Goal: Task Accomplishment & Management: Use online tool/utility

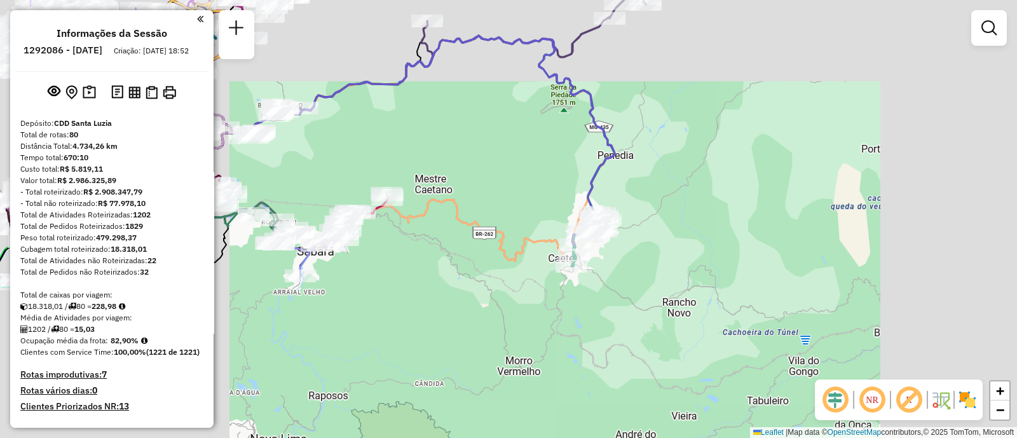
scroll to position [3989, 0]
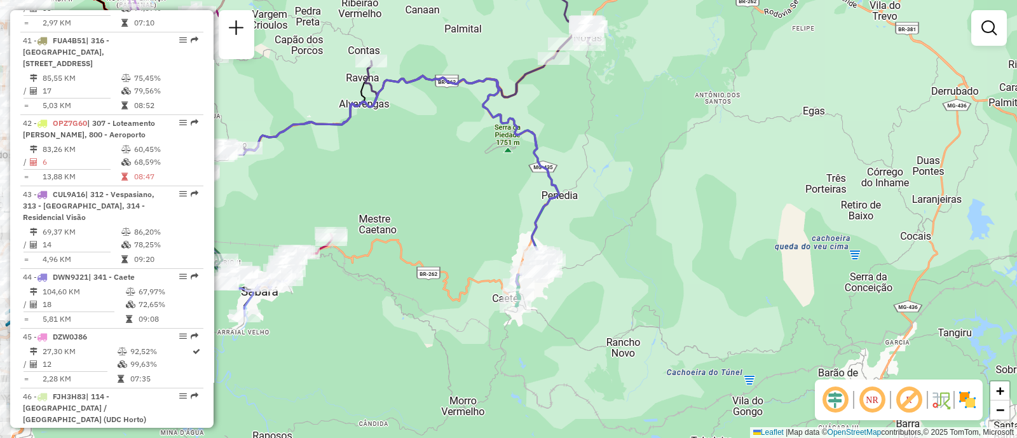
drag, startPoint x: 382, startPoint y: 276, endPoint x: 477, endPoint y: 264, distance: 95.5
click at [477, 264] on div "Janela de atendimento Grade de atendimento Capacidade Transportadoras Veículos …" at bounding box center [508, 219] width 1017 height 438
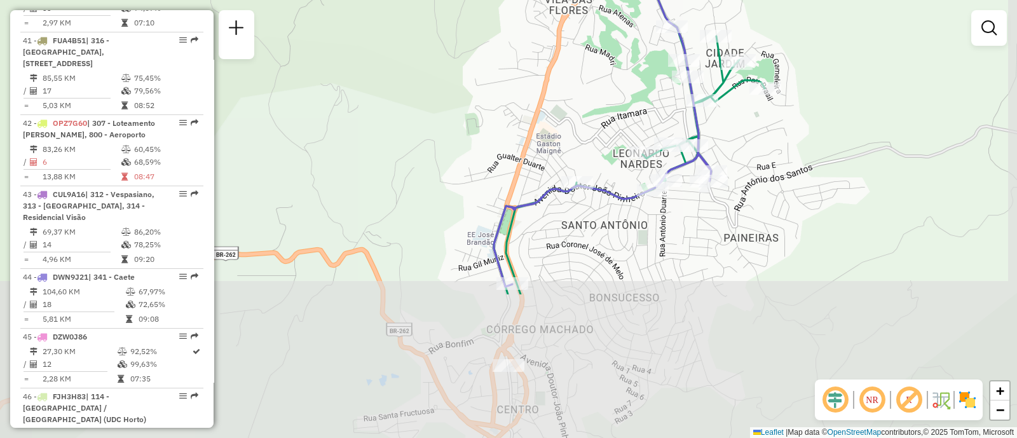
drag, startPoint x: 527, startPoint y: 241, endPoint x: 481, endPoint y: 22, distance: 224.2
click at [481, 22] on div "Janela de atendimento Grade de atendimento Capacidade Transportadoras Veículos …" at bounding box center [508, 219] width 1017 height 438
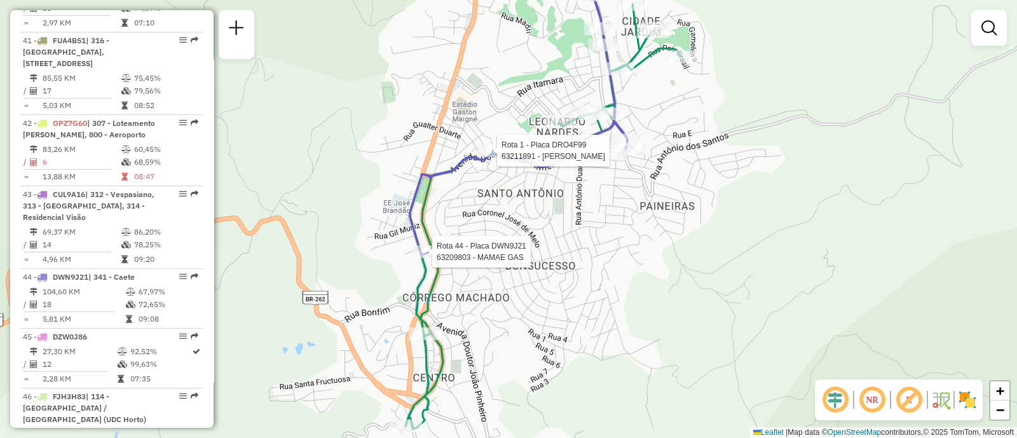
select select "**********"
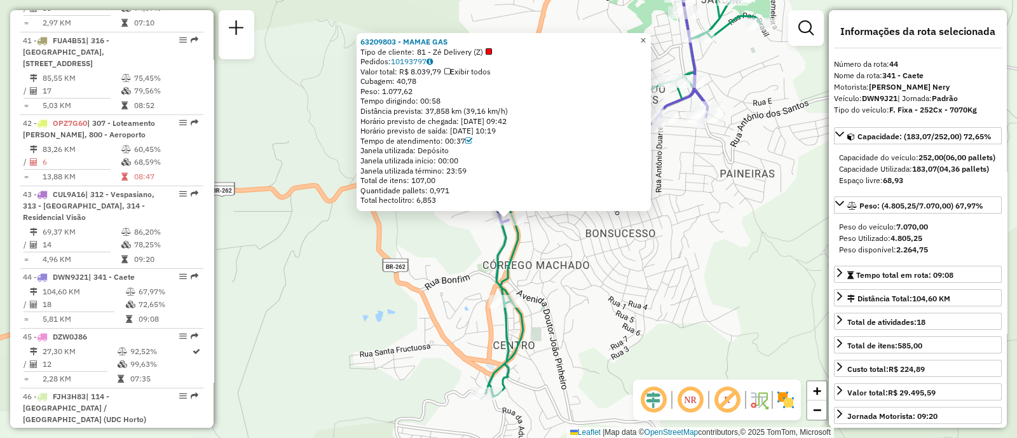
click at [651, 34] on link "×" at bounding box center [643, 40] width 15 height 15
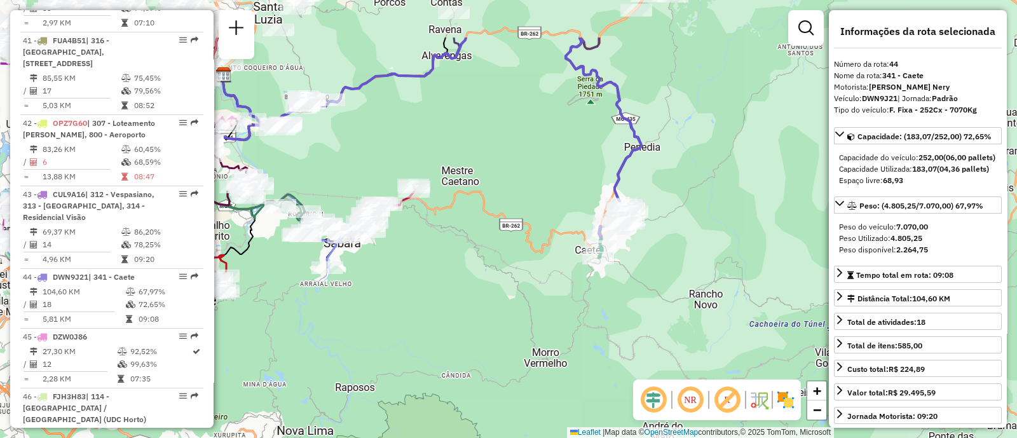
drag, startPoint x: 448, startPoint y: 130, endPoint x: 434, endPoint y: 198, distance: 68.8
click at [434, 198] on div "Janela de atendimento Grade de atendimento Capacidade Transportadoras Veículos …" at bounding box center [508, 219] width 1017 height 438
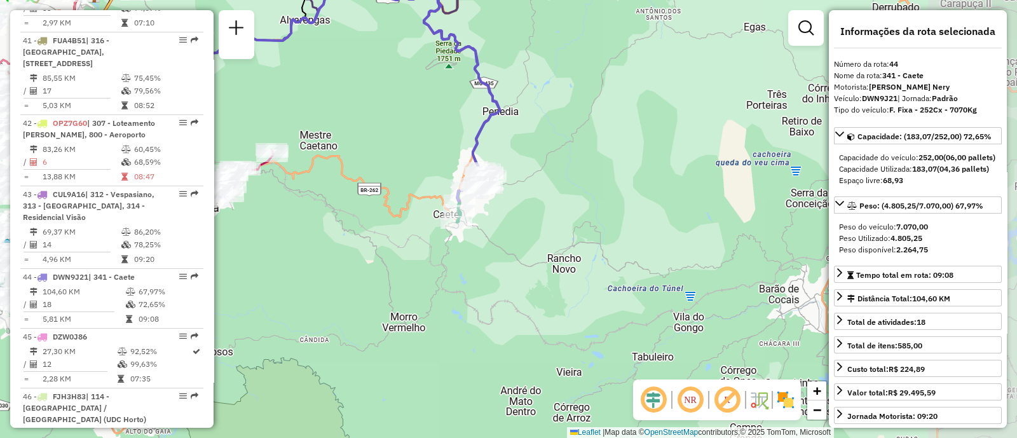
drag, startPoint x: 502, startPoint y: 142, endPoint x: 385, endPoint y: 117, distance: 119.7
click at [385, 117] on div "Janela de atendimento Grade de atendimento Capacidade Transportadoras Veículos …" at bounding box center [508, 219] width 1017 height 438
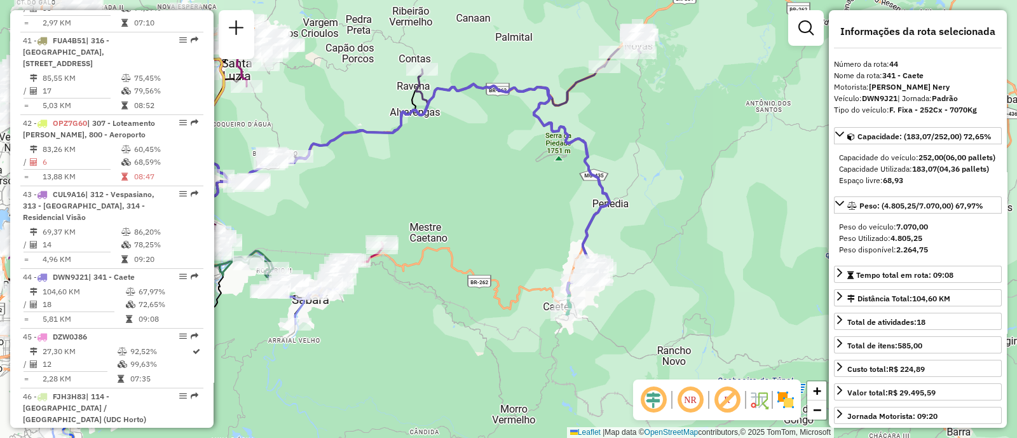
drag, startPoint x: 352, startPoint y: 135, endPoint x: 461, endPoint y: 198, distance: 126.5
click at [462, 200] on div "Janela de atendimento Grade de atendimento Capacidade Transportadoras Veículos …" at bounding box center [508, 219] width 1017 height 438
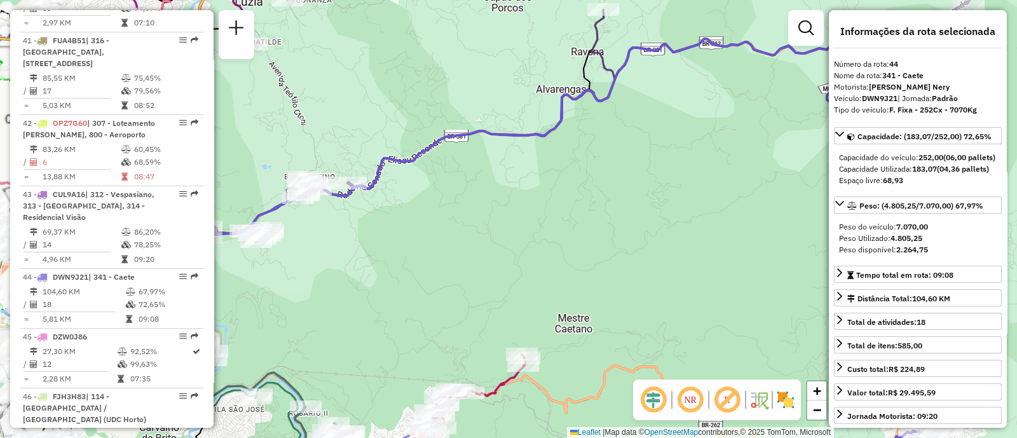
drag, startPoint x: 300, startPoint y: 228, endPoint x: 346, endPoint y: 226, distance: 45.8
click at [357, 231] on div "Janela de atendimento Grade de atendimento Capacidade Transportadoras Veículos …" at bounding box center [508, 219] width 1017 height 438
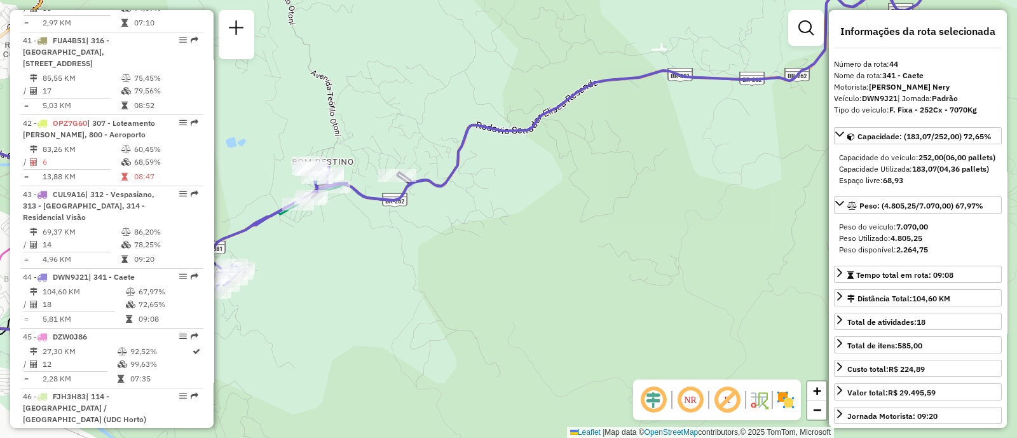
drag, startPoint x: 335, startPoint y: 214, endPoint x: 362, endPoint y: 231, distance: 31.7
click at [362, 231] on div "Janela de atendimento Grade de atendimento Capacidade Transportadoras Veículos …" at bounding box center [508, 219] width 1017 height 438
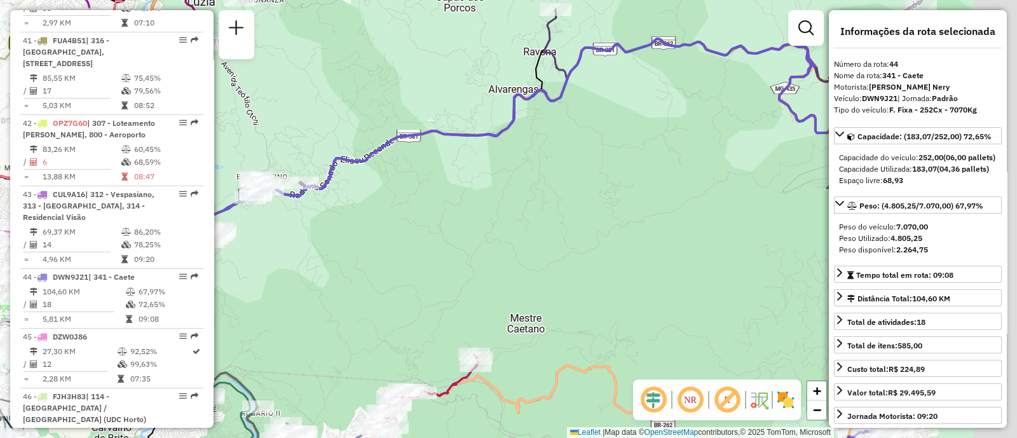
drag, startPoint x: 633, startPoint y: 192, endPoint x: 461, endPoint y: 165, distance: 173.8
click at [461, 165] on div "Janela de atendimento Grade de atendimento Capacidade Transportadoras Veículos …" at bounding box center [508, 219] width 1017 height 438
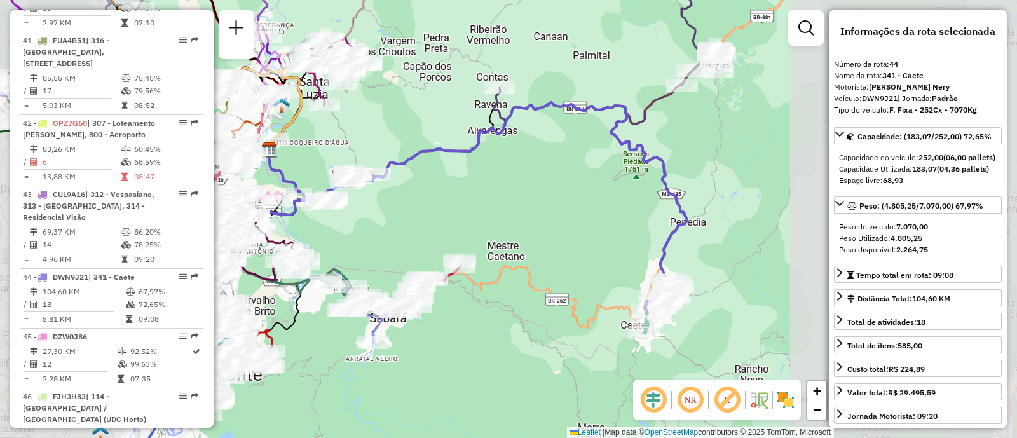
drag, startPoint x: 617, startPoint y: 237, endPoint x: 613, endPoint y: 189, distance: 47.8
click at [609, 186] on div "Janela de atendimento Grade de atendimento Capacidade Transportadoras Veículos …" at bounding box center [508, 219] width 1017 height 438
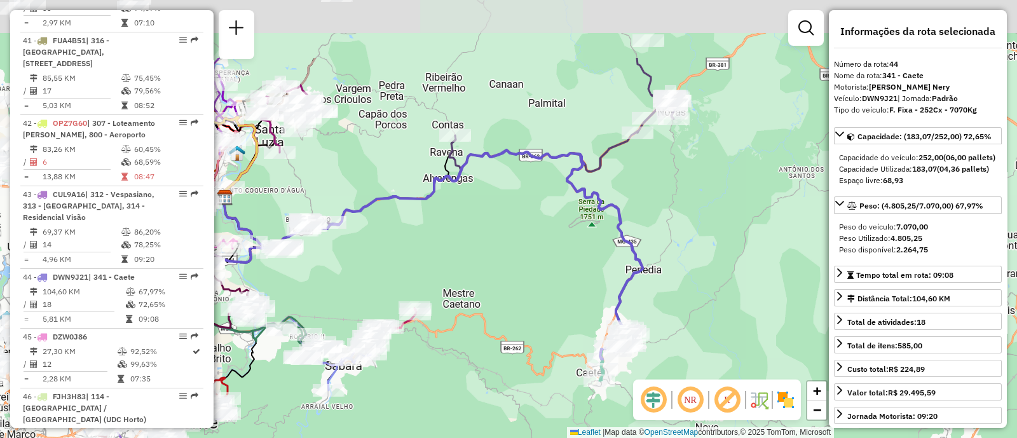
drag, startPoint x: 379, startPoint y: 186, endPoint x: 417, endPoint y: 259, distance: 82.2
click at [565, 289] on div "Janela de atendimento Grade de atendimento Capacidade Transportadoras Veículos …" at bounding box center [508, 219] width 1017 height 438
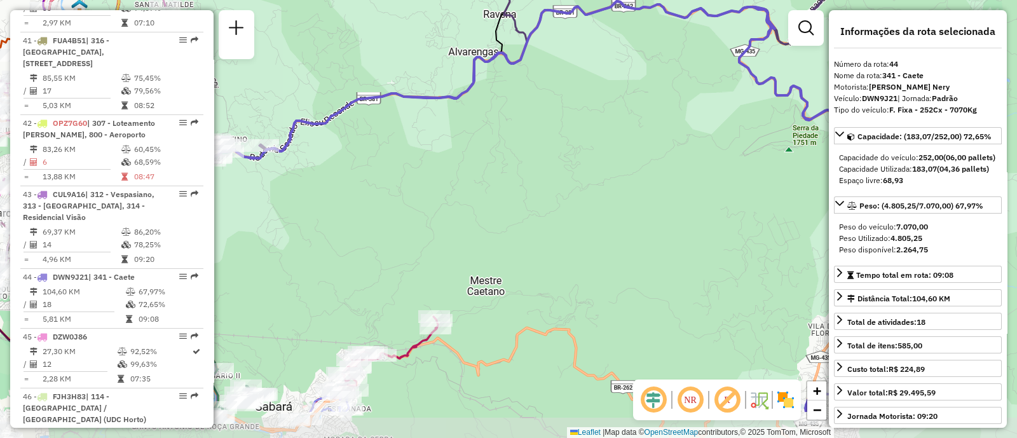
drag, startPoint x: 488, startPoint y: 251, endPoint x: 406, endPoint y: 198, distance: 96.7
click at [400, 200] on div "Janela de atendimento Grade de atendimento Capacidade Transportadoras Veículos …" at bounding box center [508, 219] width 1017 height 438
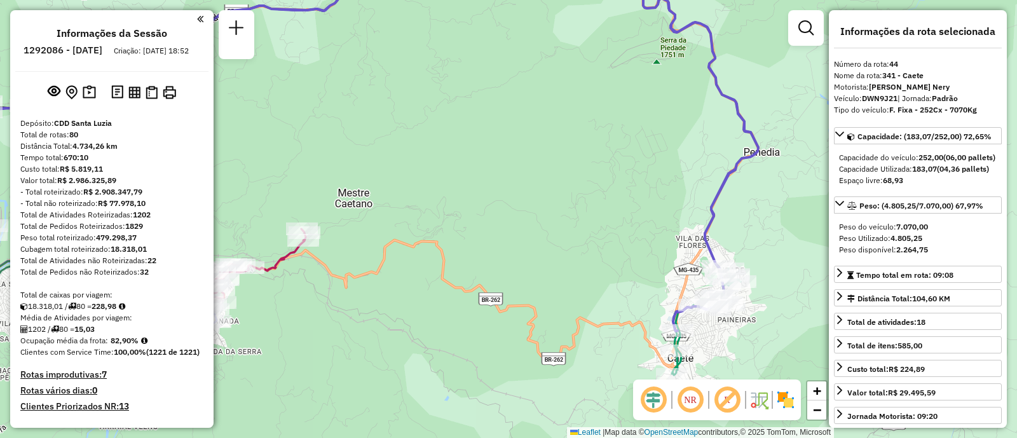
select select "**********"
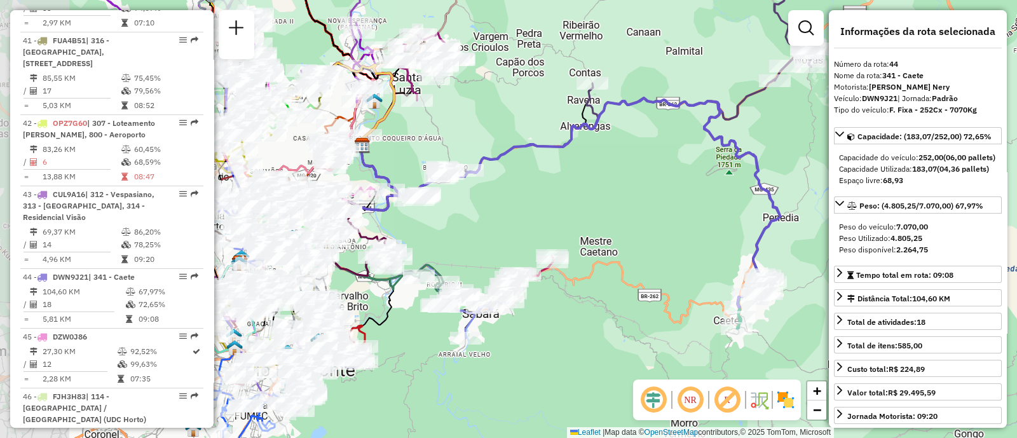
drag, startPoint x: 417, startPoint y: 275, endPoint x: 516, endPoint y: 233, distance: 108.1
click at [514, 233] on div "Janela de atendimento Grade de atendimento Capacidade Transportadoras Veículos …" at bounding box center [508, 219] width 1017 height 438
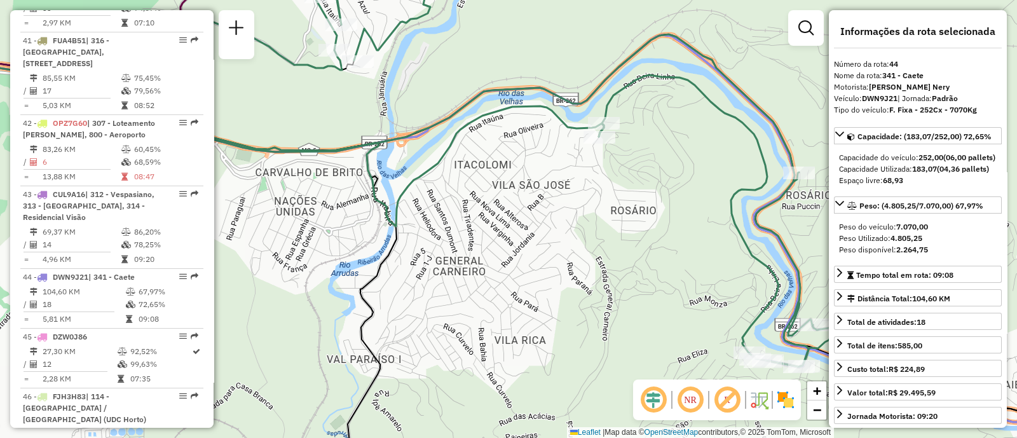
drag, startPoint x: 408, startPoint y: 160, endPoint x: 413, endPoint y: 188, distance: 28.3
click at [413, 188] on div "Janela de atendimento Grade de atendimento Capacidade Transportadoras Veículos …" at bounding box center [508, 219] width 1017 height 438
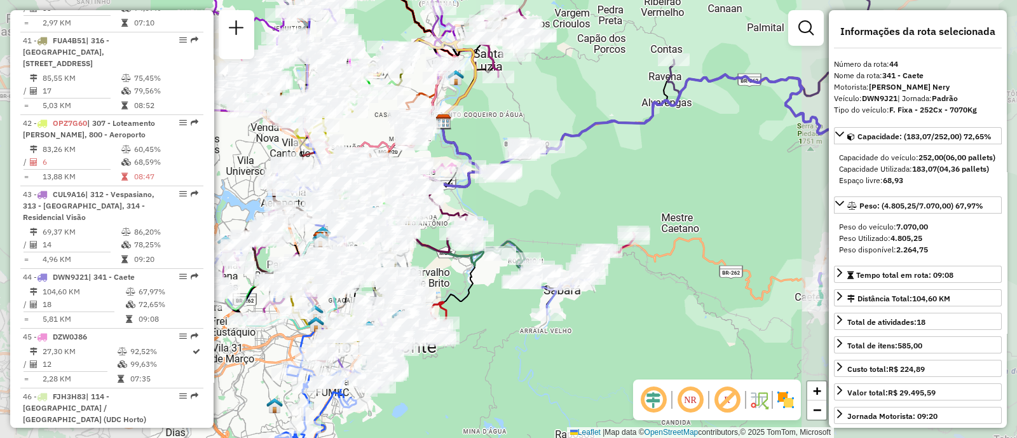
drag, startPoint x: 506, startPoint y: 380, endPoint x: 486, endPoint y: 340, distance: 44.4
click at [486, 341] on div "Janela de atendimento Grade de atendimento Capacidade Transportadoras Veículos …" at bounding box center [508, 219] width 1017 height 438
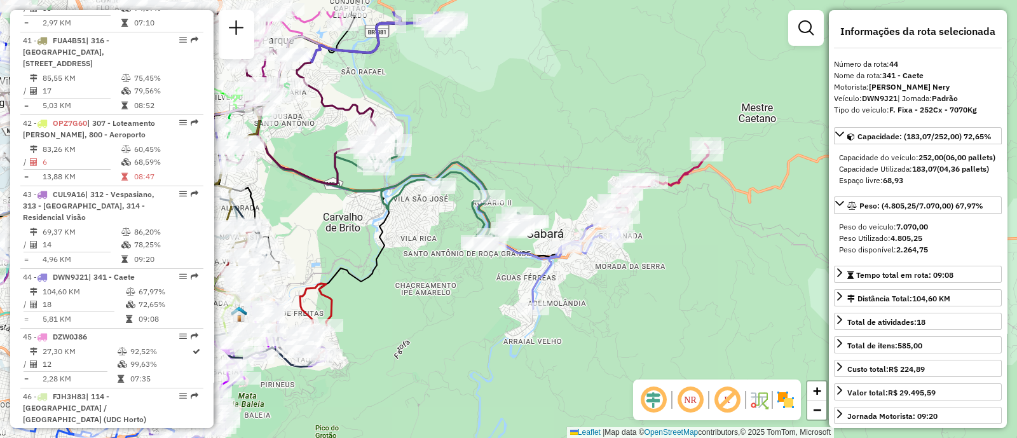
drag, startPoint x: 404, startPoint y: 243, endPoint x: 454, endPoint y: 329, distance: 100.0
click at [451, 329] on div "Janela de atendimento Grade de atendimento Capacidade Transportadoras Veículos …" at bounding box center [508, 219] width 1017 height 438
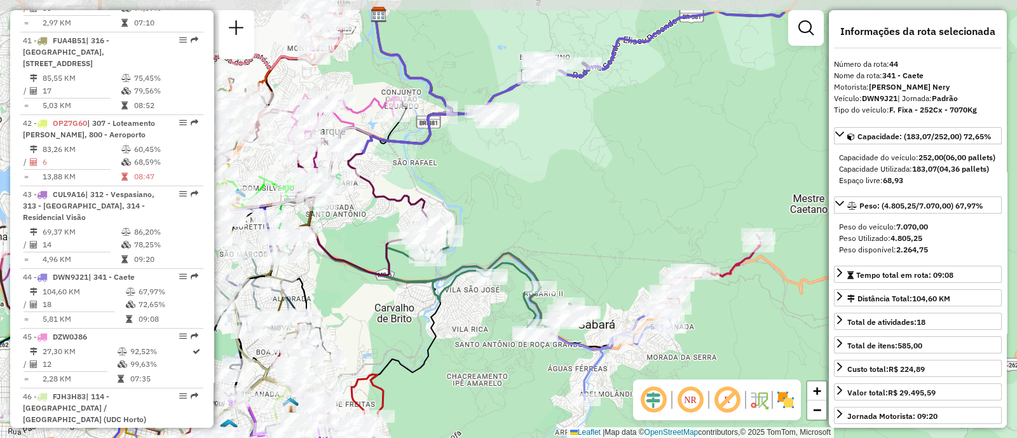
drag, startPoint x: 331, startPoint y: 232, endPoint x: 357, endPoint y: 291, distance: 64.9
click at [357, 291] on div "Janela de atendimento Grade de atendimento Capacidade Transportadoras Veículos …" at bounding box center [508, 219] width 1017 height 438
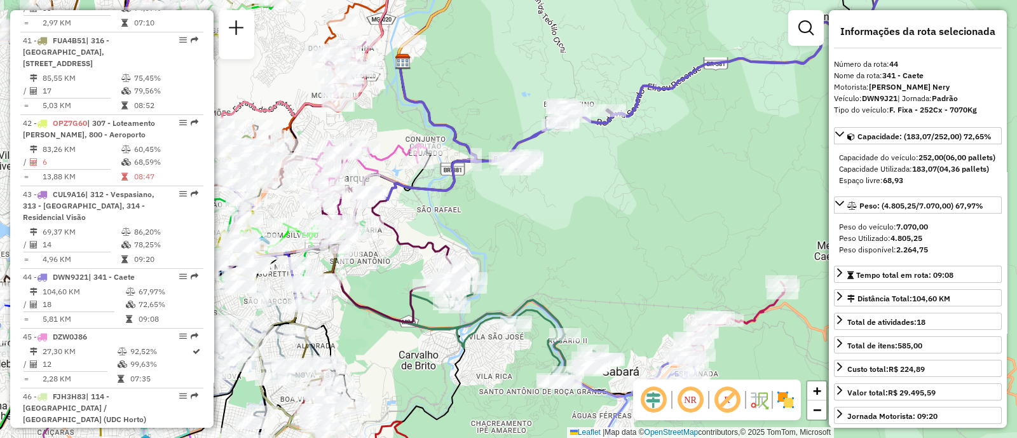
drag, startPoint x: 544, startPoint y: 207, endPoint x: 563, endPoint y: 244, distance: 42.1
click at [563, 244] on div "Janela de atendimento Grade de atendimento Capacidade Transportadoras Veículos …" at bounding box center [508, 219] width 1017 height 438
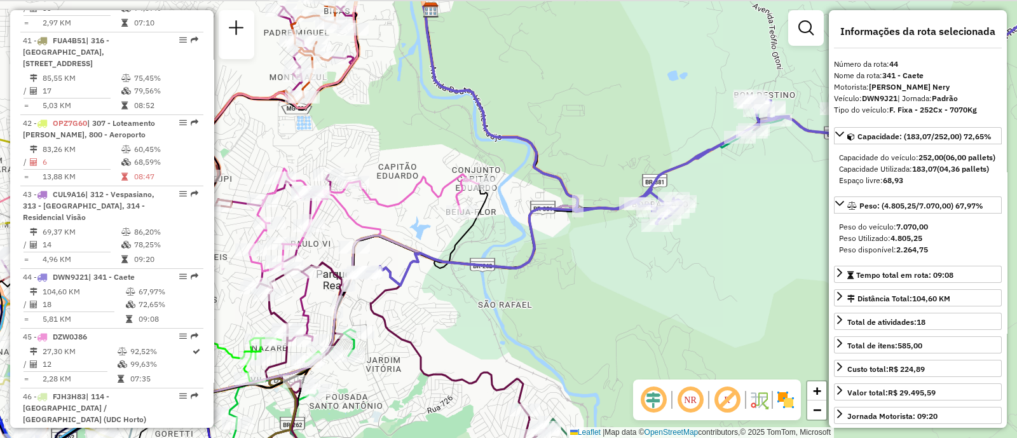
drag, startPoint x: 589, startPoint y: 256, endPoint x: 538, endPoint y: 308, distance: 72.8
click at [538, 306] on div "Janela de atendimento Grade de atendimento Capacidade Transportadoras Veículos …" at bounding box center [508, 219] width 1017 height 438
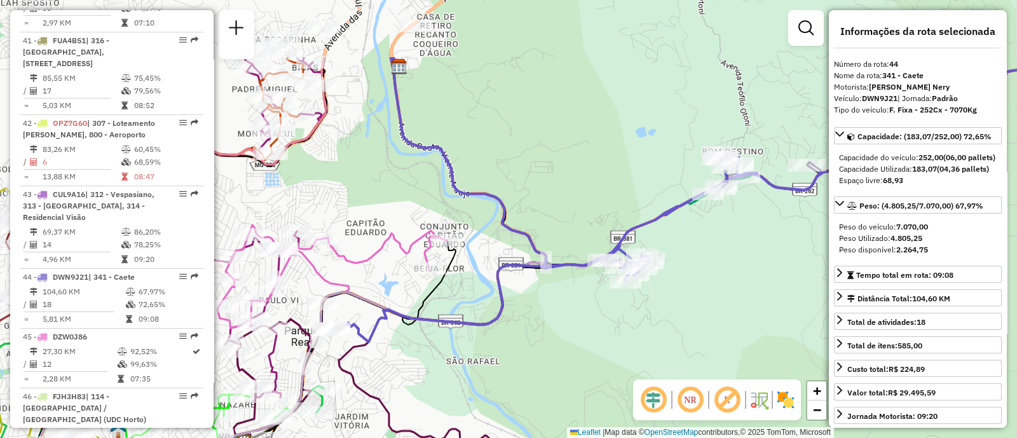
drag, startPoint x: 493, startPoint y: 41, endPoint x: 497, endPoint y: 138, distance: 97.4
click at [497, 139] on div "Janela de atendimento Grade de atendimento Capacidade Transportadoras Veículos …" at bounding box center [508, 219] width 1017 height 438
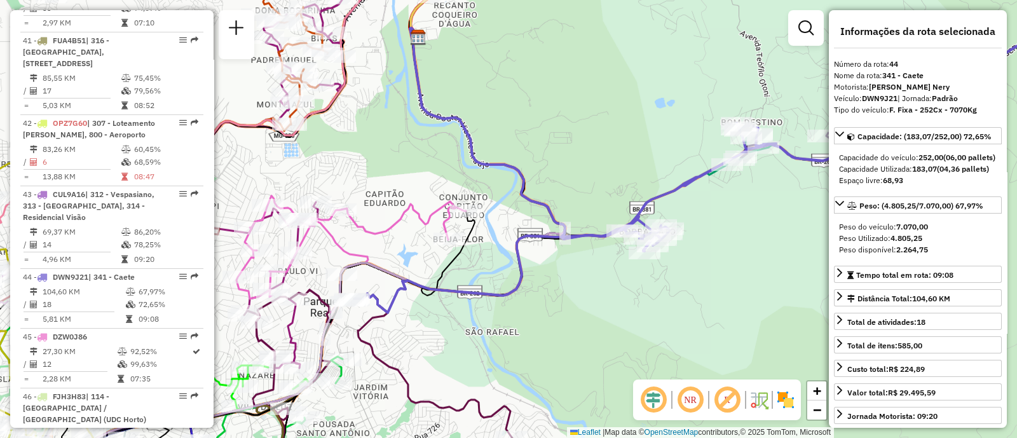
drag, startPoint x: 440, startPoint y: 360, endPoint x: 486, endPoint y: 320, distance: 60.9
click at [486, 320] on div "Janela de atendimento Grade de atendimento Capacidade Transportadoras Veículos …" at bounding box center [508, 219] width 1017 height 438
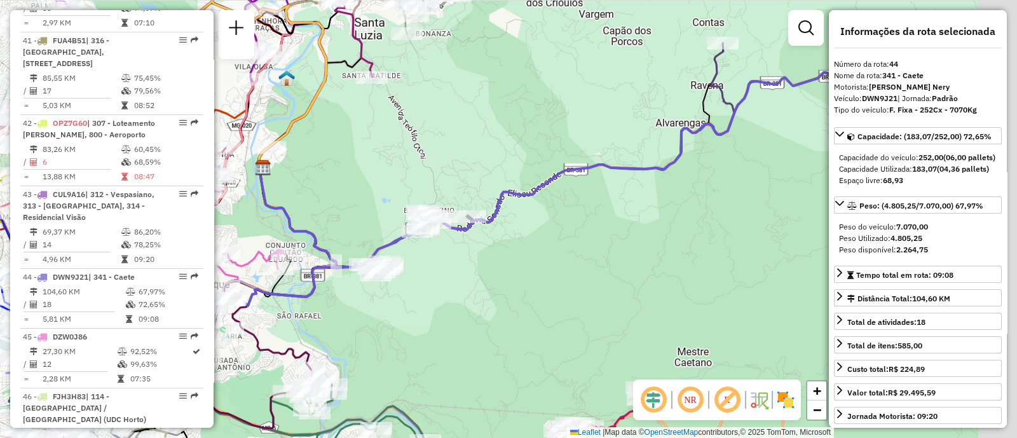
drag, startPoint x: 463, startPoint y: 271, endPoint x: 442, endPoint y: 275, distance: 21.3
click at [442, 275] on div "Janela de atendimento Grade de atendimento Capacidade Transportadoras Veículos …" at bounding box center [508, 219] width 1017 height 438
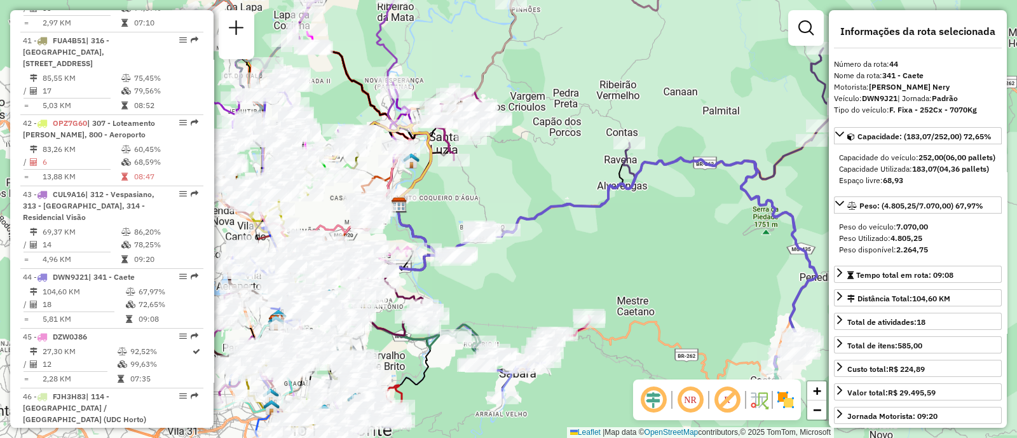
drag, startPoint x: 645, startPoint y: 244, endPoint x: 585, endPoint y: 259, distance: 61.5
click at [585, 259] on div "Janela de atendimento Grade de atendimento Capacidade Transportadoras Veículos …" at bounding box center [508, 219] width 1017 height 438
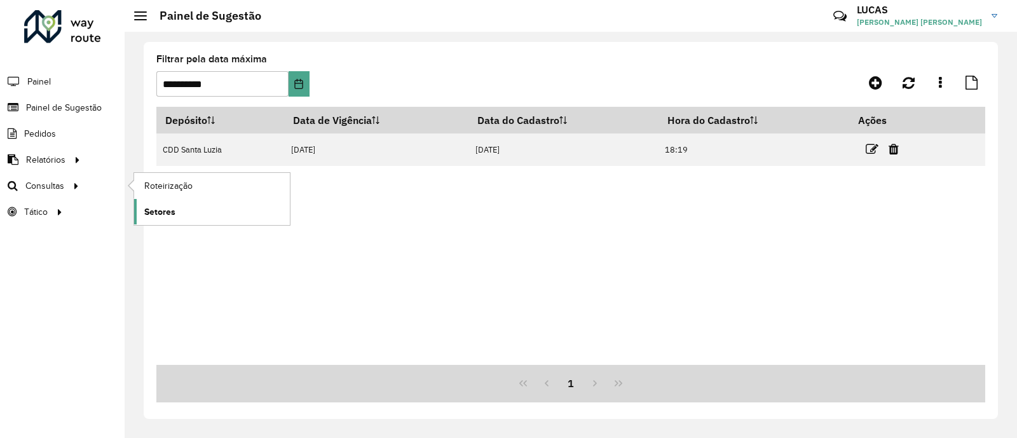
click at [168, 209] on span "Setores" at bounding box center [159, 211] width 31 height 13
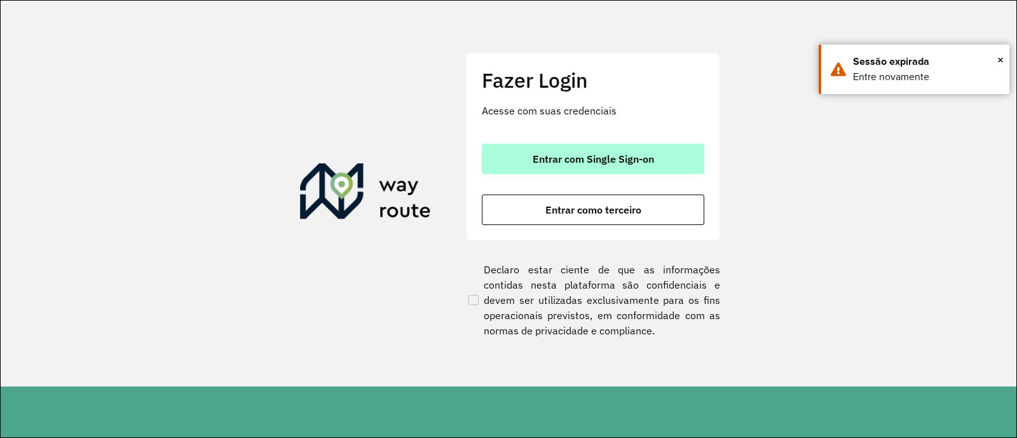
click at [591, 148] on button "Entrar com Single Sign-on" at bounding box center [593, 159] width 223 height 31
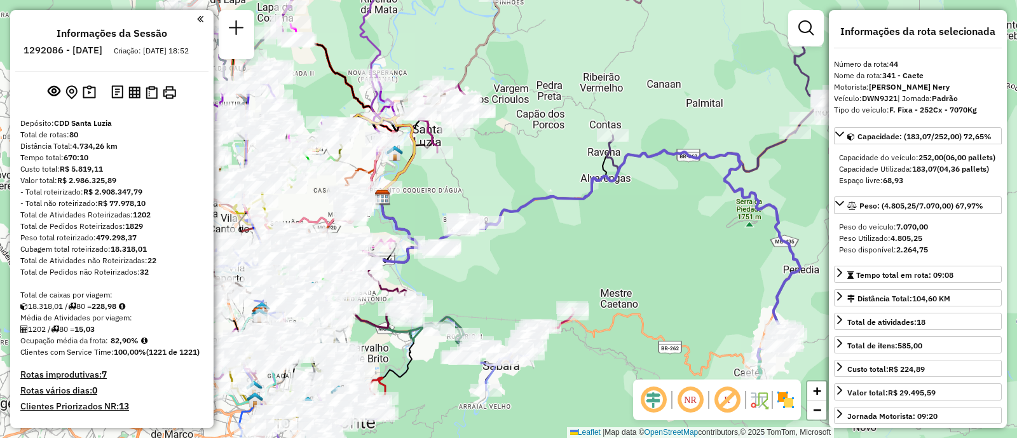
select select "**********"
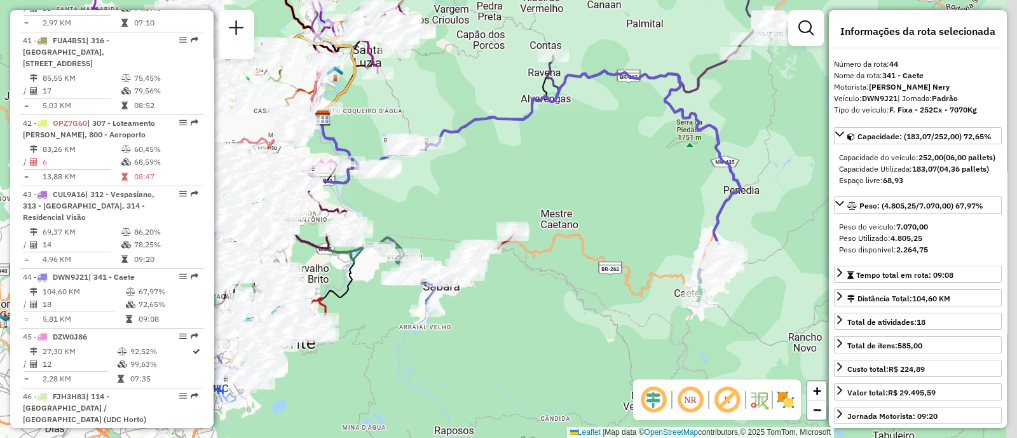
drag, startPoint x: 645, startPoint y: 254, endPoint x: 591, endPoint y: 179, distance: 93.0
click at [591, 179] on div "Janela de atendimento Grade de atendimento Capacidade Transportadoras Veículos …" at bounding box center [508, 219] width 1017 height 438
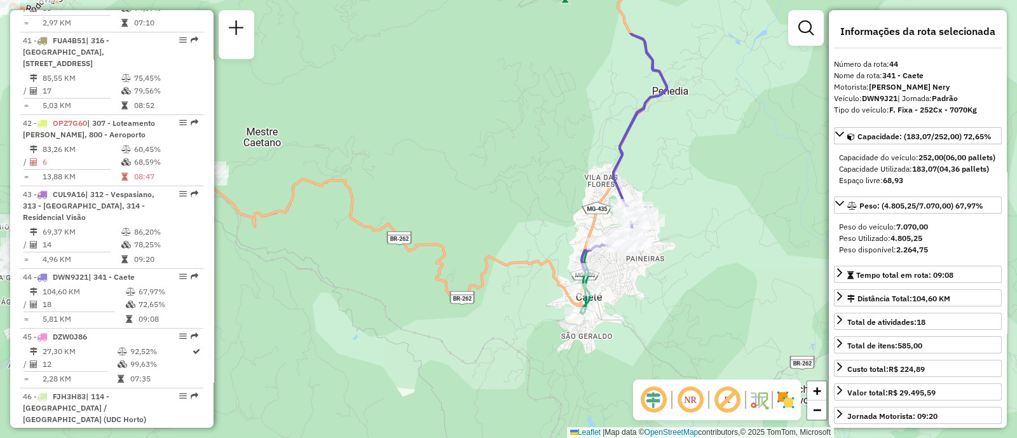
drag, startPoint x: 442, startPoint y: 116, endPoint x: 512, endPoint y: 310, distance: 206.8
click at [512, 317] on div "Janela de atendimento Grade de atendimento Capacidade Transportadoras Veículos …" at bounding box center [508, 219] width 1017 height 438
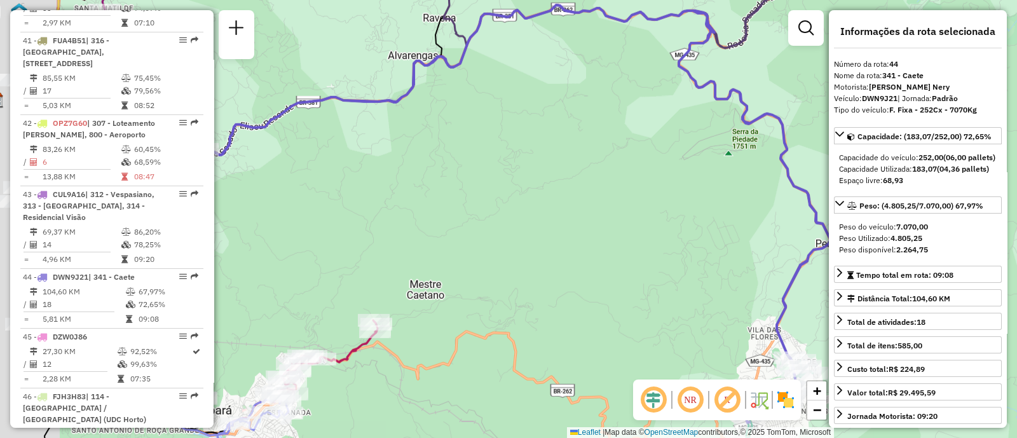
drag, startPoint x: 366, startPoint y: 195, endPoint x: 598, endPoint y: 230, distance: 235.3
click at [609, 240] on div "Janela de atendimento Grade de atendimento Capacidade Transportadoras Veículos …" at bounding box center [508, 219] width 1017 height 438
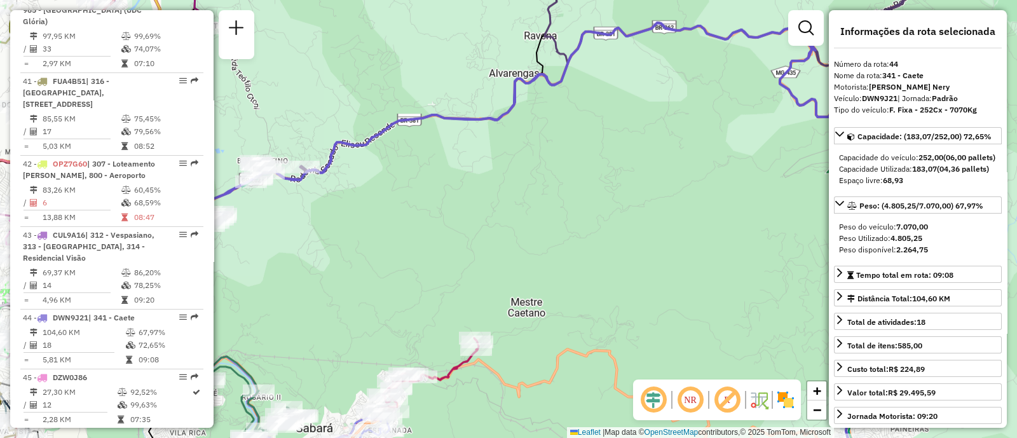
scroll to position [3909, 0]
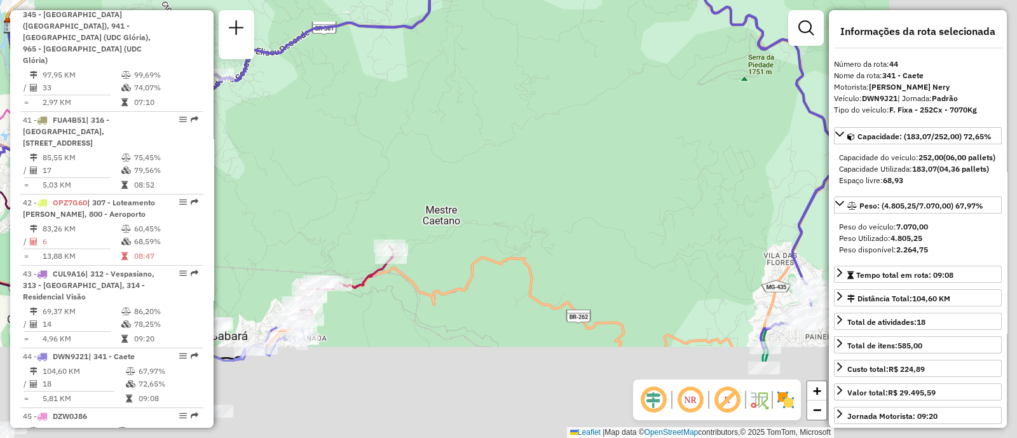
drag, startPoint x: 584, startPoint y: 275, endPoint x: 455, endPoint y: 156, distance: 175.1
click at [455, 156] on div "Janela de atendimento Grade de atendimento Capacidade Transportadoras Veículos …" at bounding box center [508, 219] width 1017 height 438
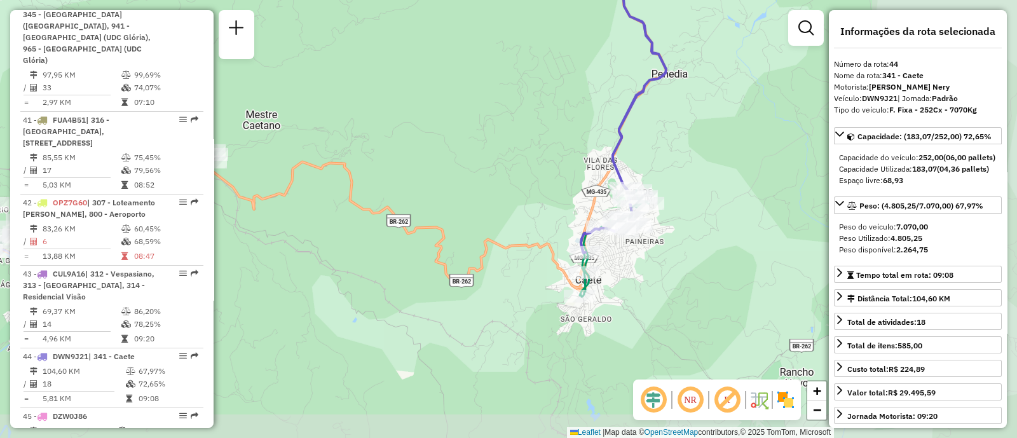
drag, startPoint x: 582, startPoint y: 190, endPoint x: 462, endPoint y: 139, distance: 129.9
click at [441, 125] on div "Janela de atendimento Grade de atendimento Capacidade Transportadoras Veículos …" at bounding box center [508, 219] width 1017 height 438
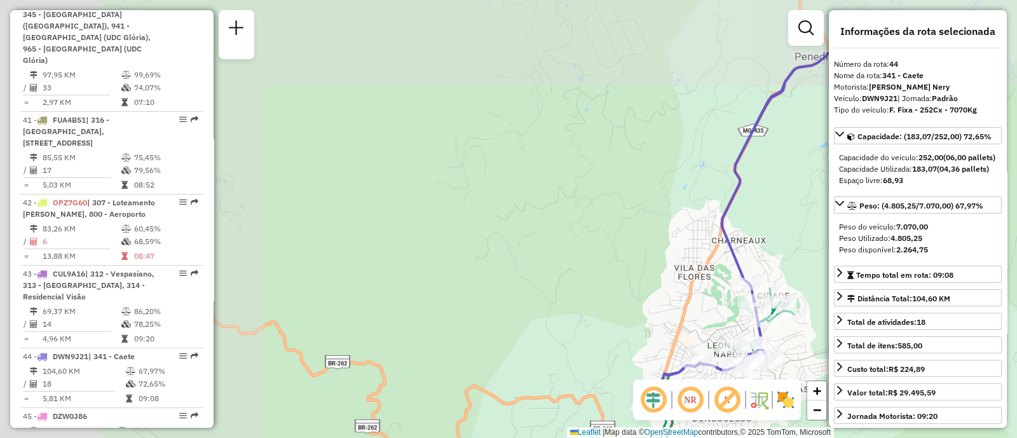
drag, startPoint x: 350, startPoint y: 186, endPoint x: 445, endPoint y: 215, distance: 99.6
click at [628, 282] on div "Janela de atendimento Grade de atendimento Capacidade Transportadoras Veículos …" at bounding box center [508, 219] width 1017 height 438
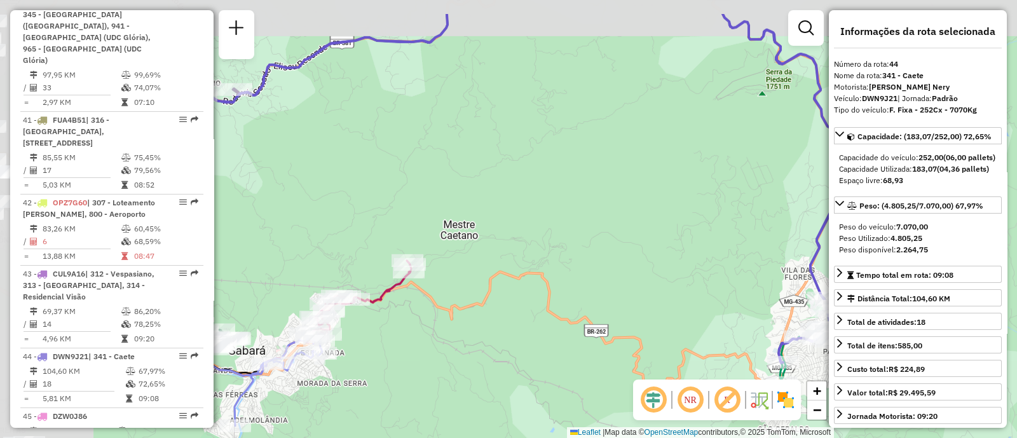
drag, startPoint x: 383, startPoint y: 188, endPoint x: 623, endPoint y: 240, distance: 245.3
click at [623, 240] on div "Janela de atendimento Grade de atendimento Capacidade Transportadoras Veículos …" at bounding box center [508, 219] width 1017 height 438
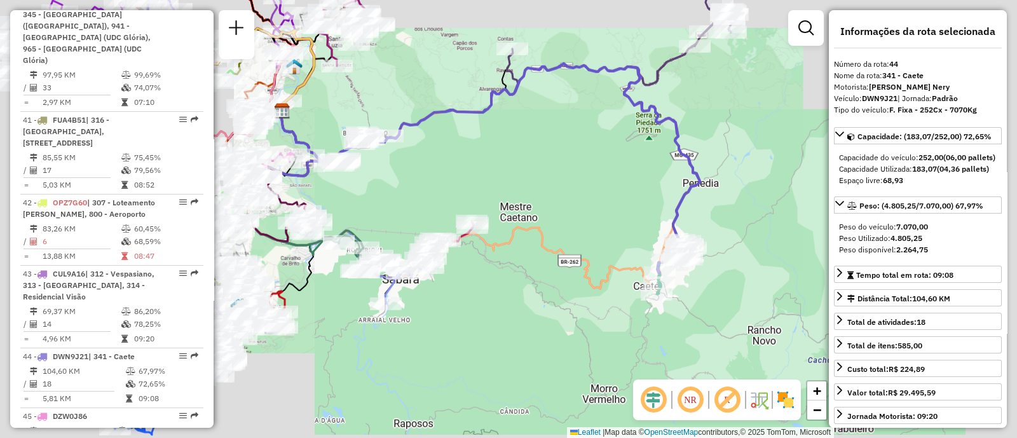
drag, startPoint x: 413, startPoint y: 164, endPoint x: 427, endPoint y: 167, distance: 13.6
click at [427, 167] on div "Janela de atendimento Grade de atendimento Capacidade Transportadoras Veículos …" at bounding box center [508, 219] width 1017 height 438
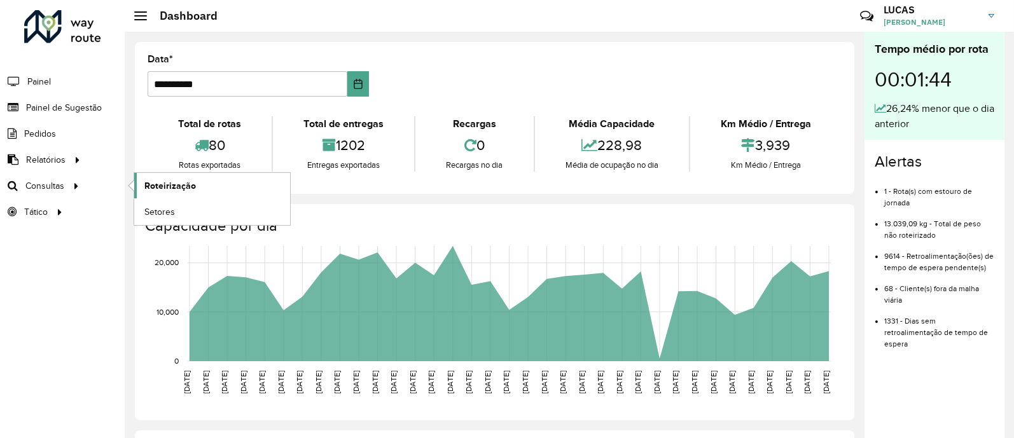
click at [148, 184] on span "Roteirização" at bounding box center [170, 185] width 52 height 13
click at [169, 214] on span "Setores" at bounding box center [159, 211] width 31 height 13
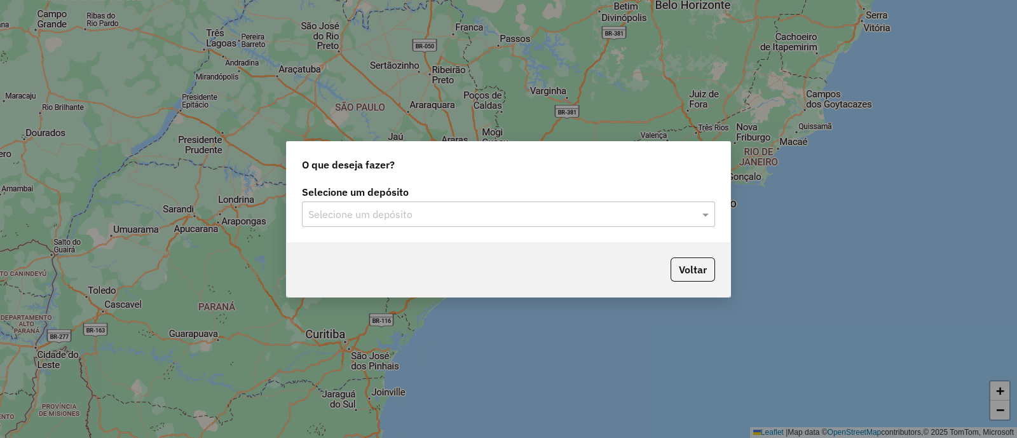
click at [551, 213] on input "text" at bounding box center [495, 214] width 375 height 15
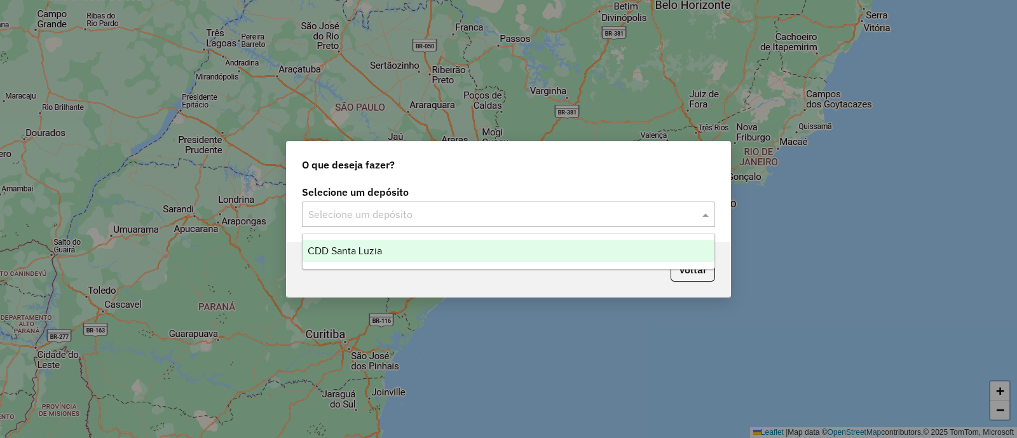
click at [480, 254] on div "CDD Santa Luzia" at bounding box center [509, 251] width 412 height 22
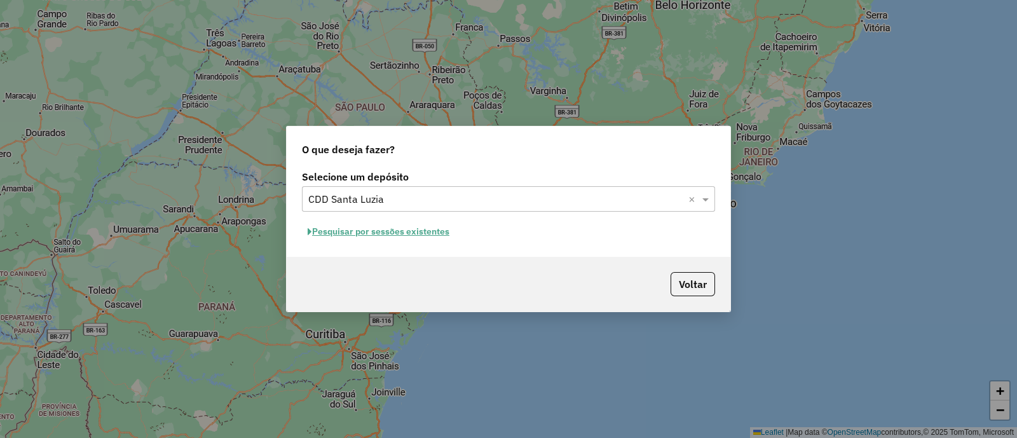
click at [432, 238] on button "Pesquisar por sessões existentes" at bounding box center [378, 232] width 153 height 20
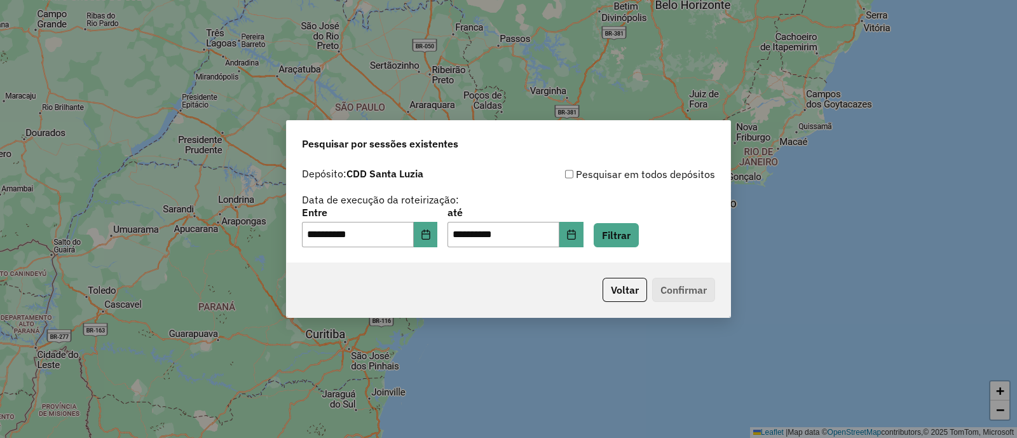
click at [608, 237] on div "**********" at bounding box center [508, 227] width 413 height 39
click at [625, 237] on button "Filtrar" at bounding box center [616, 235] width 45 height 24
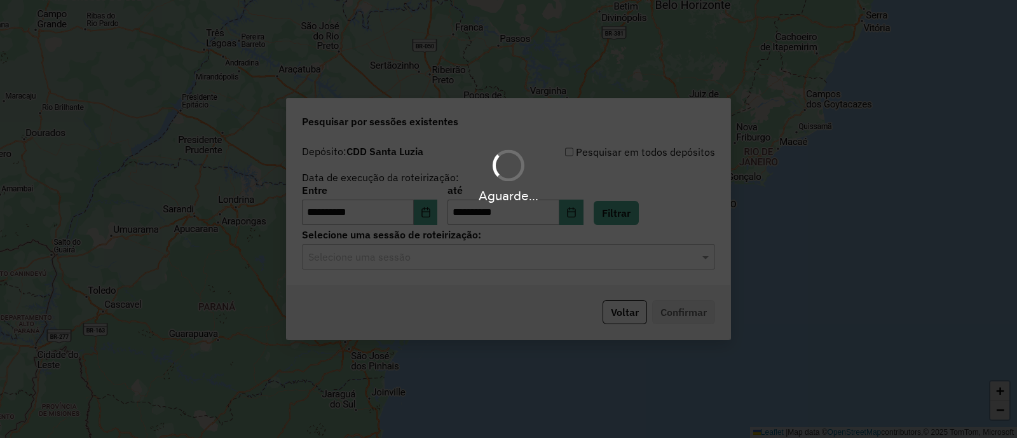
click at [483, 258] on input "text" at bounding box center [495, 257] width 375 height 15
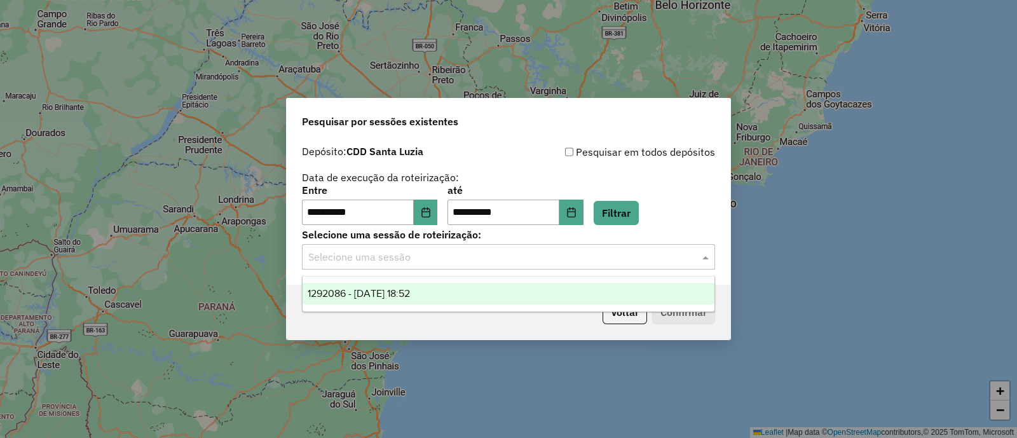
click at [458, 290] on div "1292086 - [DATE] 18:52" at bounding box center [509, 294] width 412 height 22
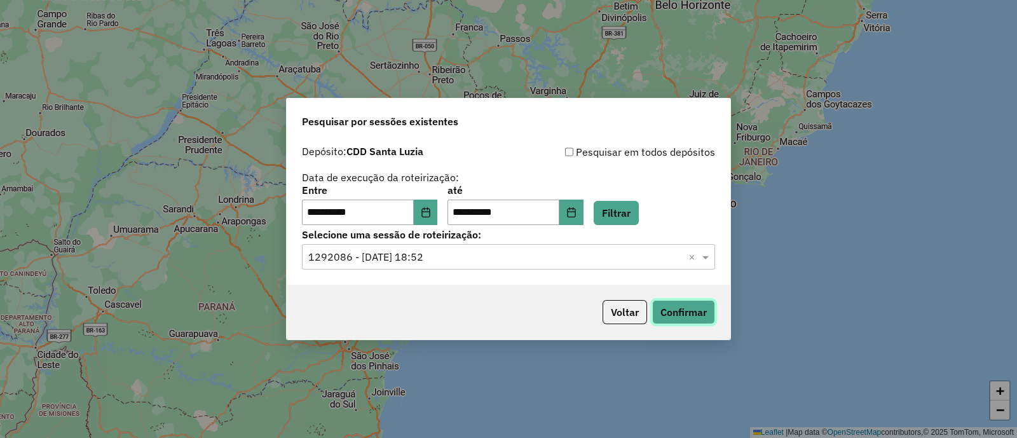
click at [666, 310] on button "Confirmar" at bounding box center [683, 312] width 63 height 24
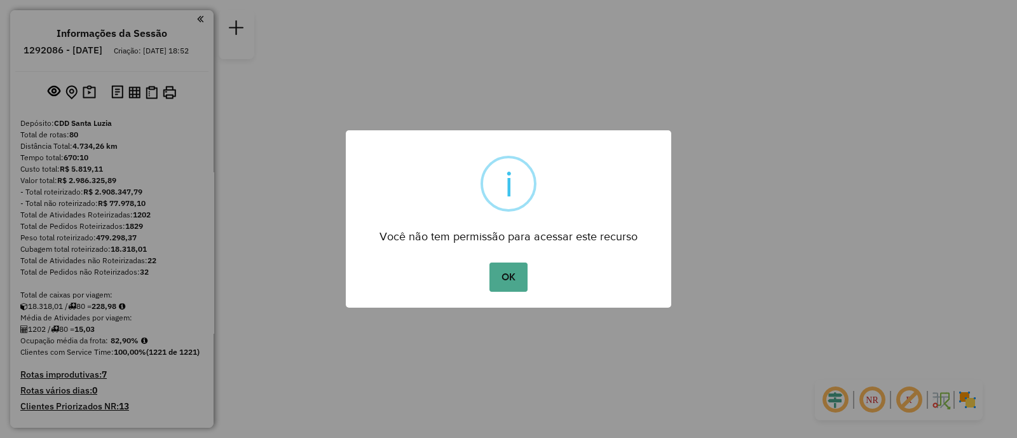
click at [509, 283] on button "OK" at bounding box center [509, 277] width 38 height 29
